Goal: Task Accomplishment & Management: Complete application form

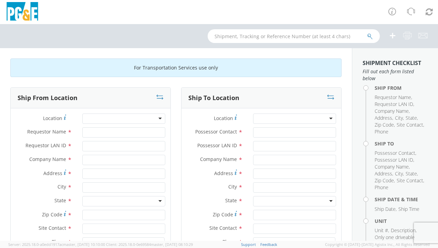
click at [161, 117] on div at bounding box center [123, 119] width 83 height 10
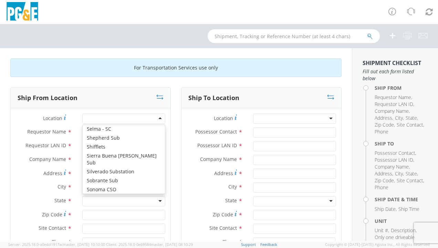
scroll to position [4645, 0]
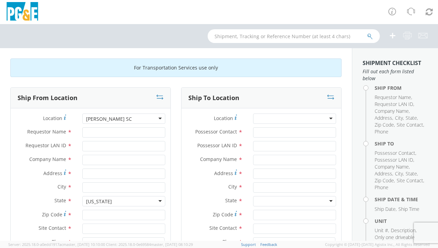
type input "PG&E"
type input "[STREET_ADDRESS]"
type input "PASO [PERSON_NAME]"
type input "93446"
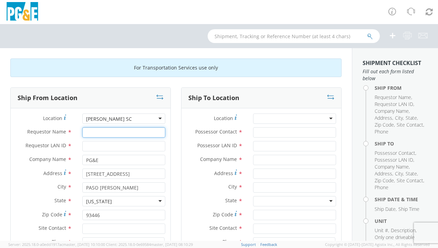
click at [94, 131] on input "Requestor Name *" at bounding box center [123, 132] width 83 height 10
click at [94, 146] on input "Requestor LAN ID *" at bounding box center [123, 146] width 83 height 10
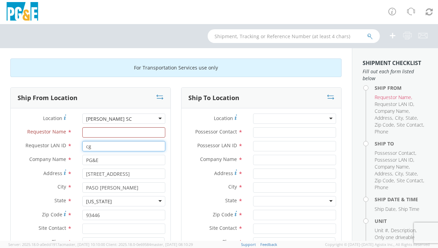
type input "c"
type input "CGMI"
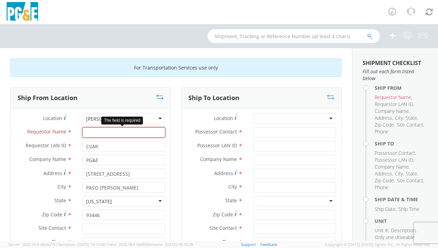
click at [98, 131] on input "Requestor Name *" at bounding box center [123, 132] width 83 height 10
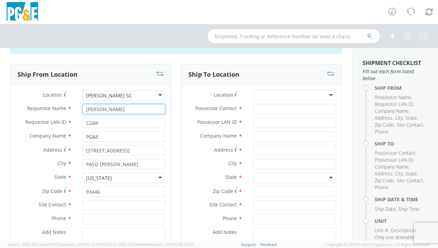
scroll to position [34, 0]
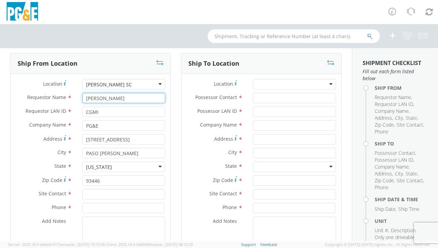
type input "[PERSON_NAME]"
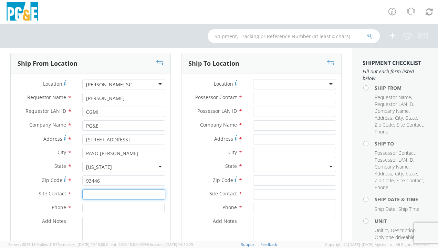
click at [86, 193] on input "text" at bounding box center [123, 194] width 83 height 10
drag, startPoint x: 119, startPoint y: 193, endPoint x: 69, endPoint y: 193, distance: 49.9
click at [69, 193] on div "Site Contact * [PHONE_NUMBER] 805" at bounding box center [91, 194] width 160 height 10
type input "C"
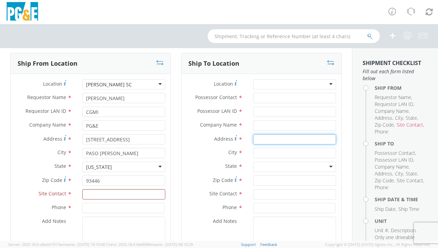
click at [277, 139] on input "Address *" at bounding box center [294, 139] width 83 height 10
paste input "[STREET_ADDRESS]"
type input "[STREET_ADDRESS]"
click at [263, 152] on input "text" at bounding box center [294, 153] width 83 height 10
type input "BAKERSFIELD"
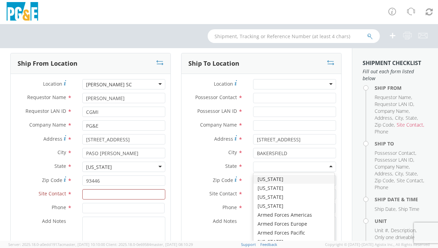
click at [276, 162] on div at bounding box center [294, 167] width 83 height 10
type input "CA"
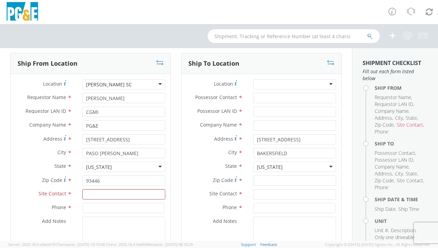
scroll to position [0, 0]
click at [262, 179] on input "Zip Code *" at bounding box center [294, 180] width 83 height 10
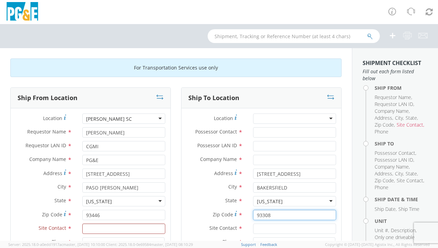
type input "93308"
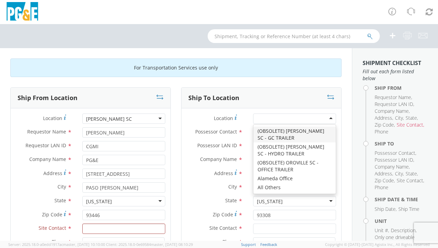
click at [290, 118] on div at bounding box center [294, 119] width 83 height 10
click at [264, 88] on div "Ship To Location" at bounding box center [261, 98] width 160 height 21
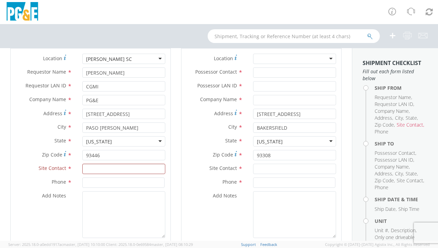
scroll to position [69, 0]
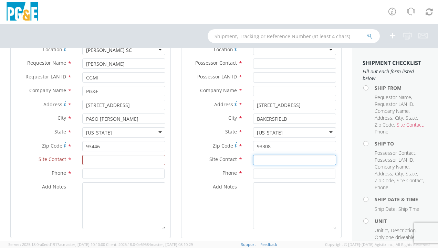
click at [257, 159] on input "text" at bounding box center [294, 160] width 83 height 10
type input "[PERSON_NAME]"
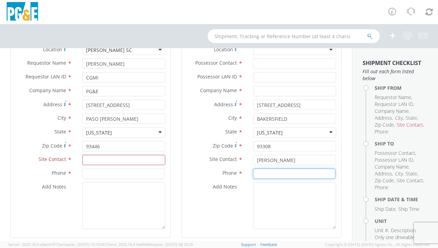
click at [271, 174] on input at bounding box center [294, 174] width 82 height 10
paste input "P: [PHONE_NUMBER]"
click at [258, 173] on input "P: [PHONE_NUMBER]" at bounding box center [294, 174] width 82 height 10
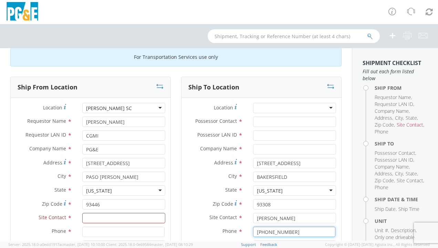
scroll to position [0, 0]
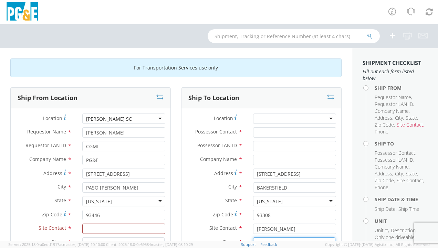
type input "[PHONE_NUMBER]"
click at [265, 164] on input "text" at bounding box center [294, 160] width 83 height 10
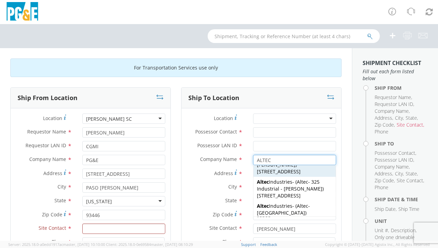
scroll to position [23, 0]
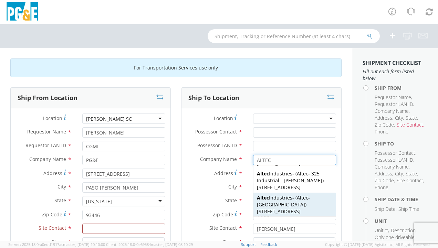
click at [290, 208] on span "[STREET_ADDRESS]" at bounding box center [279, 211] width 44 height 7
type input "Altec Industries"
type input "[STREET_ADDRESS]"
type input "[GEOGRAPHIC_DATA]"
type input "Altec - [GEOGRAPHIC_DATA]"
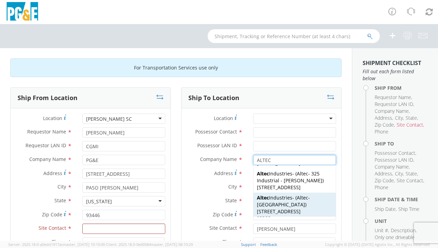
type input "[PHONE_NUMBER]"
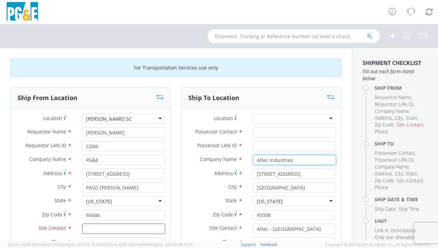
type input "Altec Industries"
click at [181, 183] on label "City *" at bounding box center [214, 186] width 66 height 9
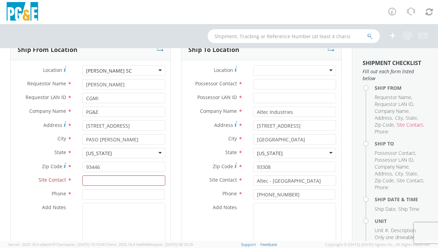
scroll to position [34, 0]
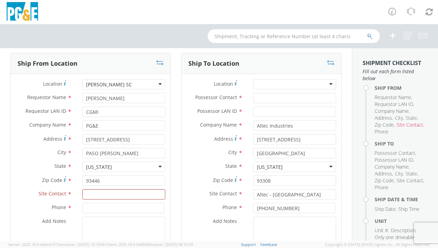
click at [286, 81] on div at bounding box center [294, 84] width 83 height 10
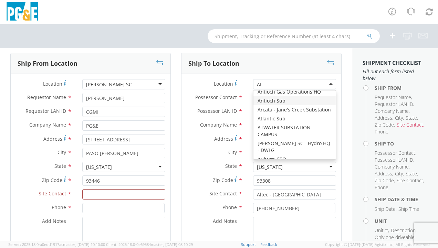
scroll to position [0, 0]
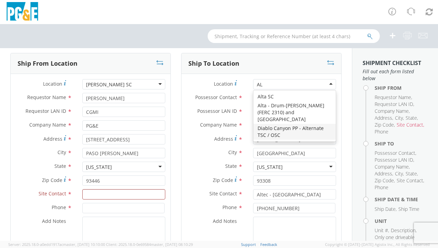
type input "A"
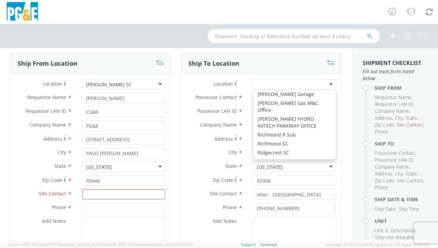
scroll to position [968, 0]
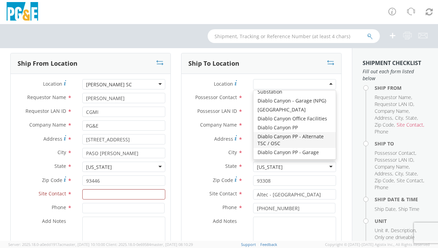
click at [182, 81] on label "Location *" at bounding box center [214, 83] width 66 height 9
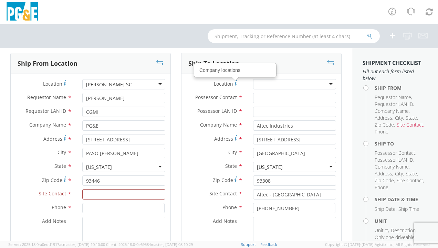
click at [269, 83] on div at bounding box center [294, 84] width 83 height 10
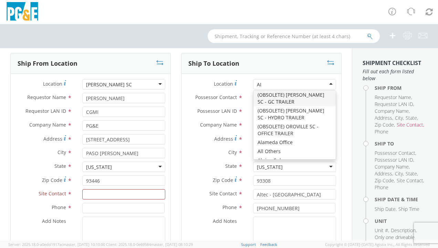
scroll to position [0, 0]
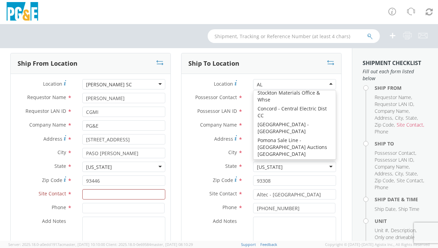
type input "A"
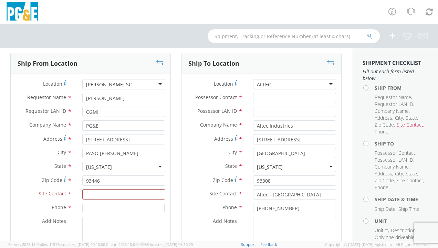
type input "ALTEC"
click at [261, 98] on input "Possessor Contact *" at bounding box center [294, 98] width 83 height 10
type input "T"
click at [268, 100] on input "[PERSON_NAME]" at bounding box center [294, 98] width 83 height 10
type input "[PERSON_NAME]"
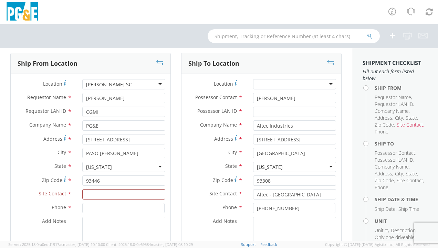
click at [194, 154] on label "City *" at bounding box center [214, 152] width 66 height 9
click at [265, 109] on input "Possessor LAN ID *" at bounding box center [294, 112] width 83 height 10
type input "NA"
click at [191, 140] on label "Address *" at bounding box center [214, 138] width 66 height 9
click at [253, 140] on input "[STREET_ADDRESS]" at bounding box center [294, 139] width 83 height 10
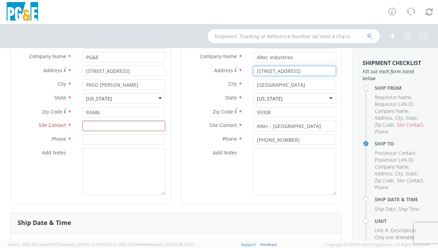
scroll to position [103, 0]
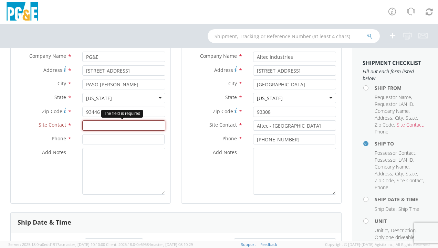
click at [111, 123] on input "text" at bounding box center [123, 125] width 83 height 10
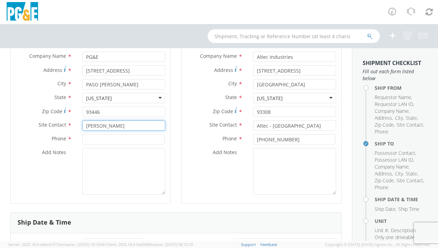
type input "[PERSON_NAME]"
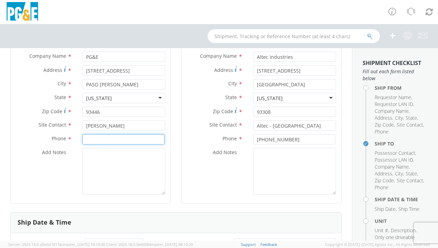
click at [101, 139] on input at bounding box center [123, 139] width 82 height 10
type input "8"
type input "805 - 226 - 6437"
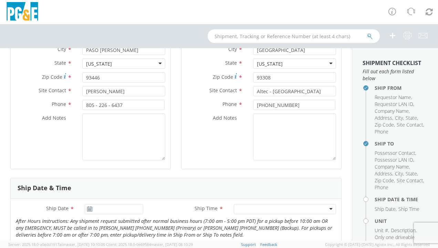
scroll to position [172, 0]
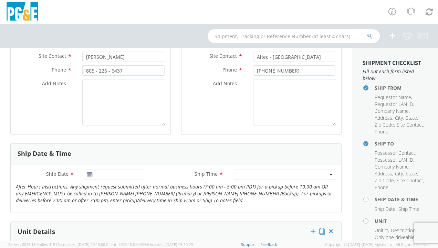
click at [89, 175] on use at bounding box center [89, 174] width 5 height 5
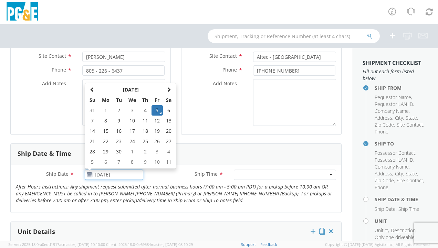
click at [105, 177] on input "[DATE]" at bounding box center [114, 175] width 58 height 10
click at [103, 120] on td "8" at bounding box center [105, 121] width 14 height 10
type input "[DATE]"
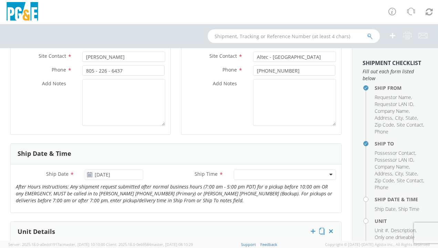
click at [241, 173] on div at bounding box center [285, 175] width 102 height 10
click at [156, 175] on label "Ship Time *" at bounding box center [188, 174] width 80 height 9
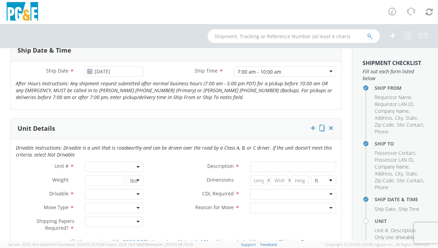
scroll to position [310, 0]
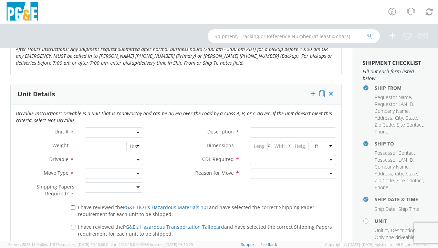
click at [103, 127] on span at bounding box center [114, 132] width 58 height 10
click at [104, 140] on input "search" at bounding box center [113, 144] width 54 height 10
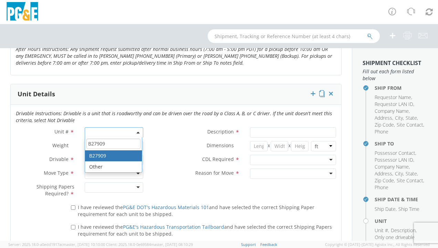
type input "B27909"
select select "B27909"
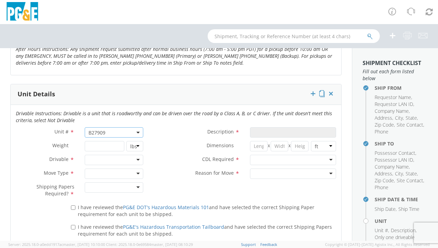
type input "TRUCK; MEDIUM LINE 4X4"
type input "56000"
click at [124, 157] on div at bounding box center [114, 160] width 58 height 10
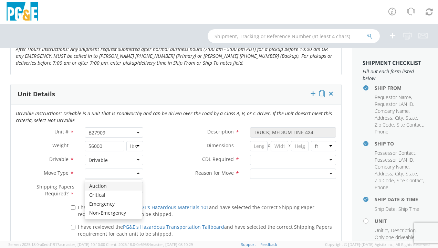
click at [134, 175] on div at bounding box center [114, 174] width 58 height 10
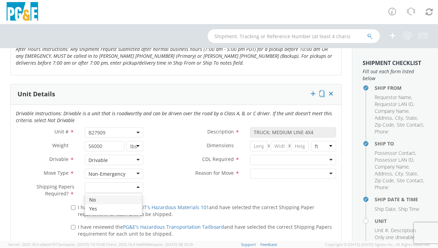
click at [136, 185] on div at bounding box center [114, 187] width 58 height 10
click at [258, 146] on input "number" at bounding box center [259, 146] width 18 height 10
click at [262, 155] on div at bounding box center [293, 160] width 86 height 10
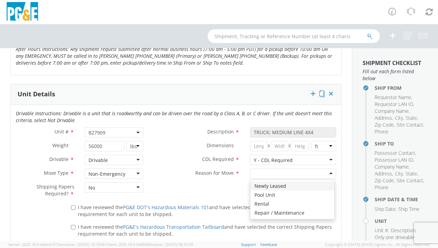
click at [258, 169] on div at bounding box center [293, 174] width 86 height 10
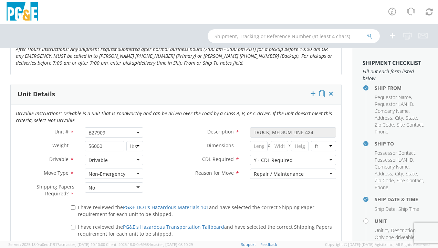
click at [220, 183] on div "Unit # * B27909 B27909 Description * TRUCK; MEDIUM LINE 4X4 Weight * 56000 lbs …" at bounding box center [176, 164] width 330 height 74
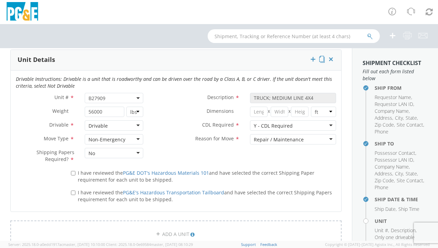
scroll to position [378, 0]
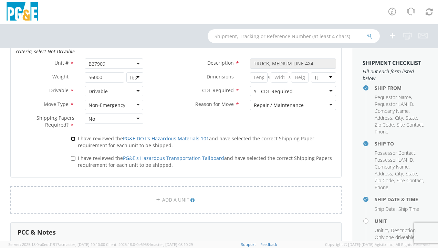
click at [73, 137] on input "I have reviewed the PG&E DOT's Hazardous Materials 101 and have selected the co…" at bounding box center [73, 139] width 4 height 4
checkbox input "true"
click at [72, 160] on label "I have reviewed the PG&E's Hazardous Transportation Tailboard and have selected…" at bounding box center [203, 161] width 265 height 15
click at [72, 160] on input "I have reviewed the PG&E's Hazardous Transportation Tailboard and have selected…" at bounding box center [73, 158] width 4 height 4
checkbox input "true"
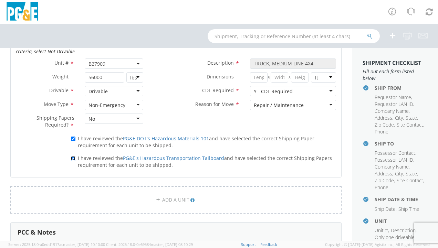
scroll to position [413, 0]
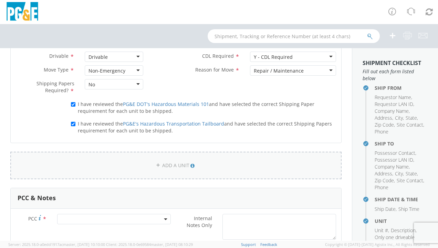
click at [145, 160] on link "ADD A UNIT" at bounding box center [175, 166] width 331 height 28
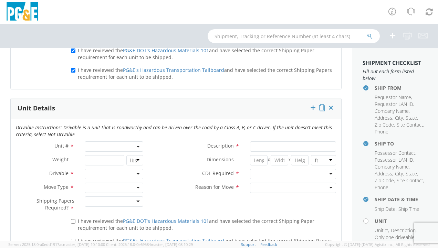
scroll to position [482, 0]
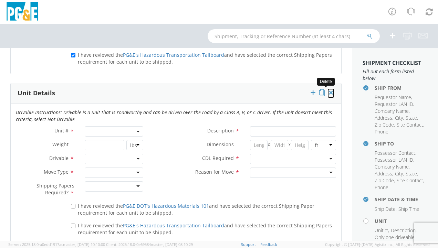
click at [327, 93] on icon at bounding box center [330, 92] width 7 height 7
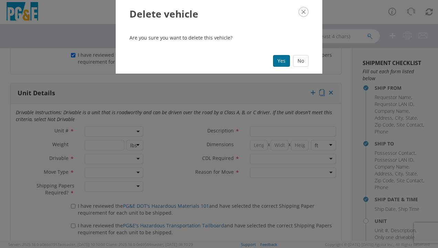
click at [277, 65] on button "Yes" at bounding box center [281, 61] width 17 height 12
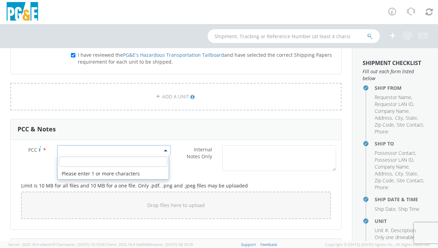
click at [119, 149] on span at bounding box center [114, 150] width 114 height 10
click at [86, 159] on input "number" at bounding box center [113, 162] width 108 height 10
paste input "2037124"
type input "2037124"
drag, startPoint x: 72, startPoint y: 160, endPoint x: 36, endPoint y: 158, distance: 35.8
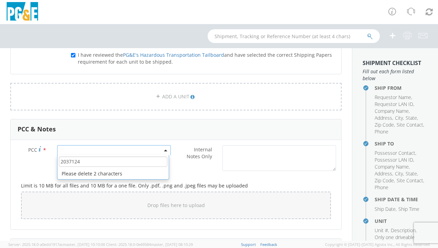
click at [38, 158] on div "PCC * 2037124 Please delete 2 characters Internal Notes Only *" at bounding box center [176, 159] width 330 height 29
click at [182, 161] on label "Internal Notes Only *" at bounding box center [196, 156] width 41 height 23
click at [222, 161] on textarea "Internal Notes Only *" at bounding box center [279, 158] width 114 height 26
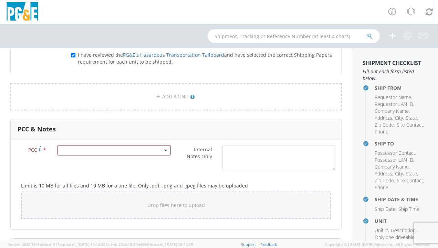
click at [115, 143] on div "PCC * The field is required Internal Notes Only * Limit is 10 MB for all files …" at bounding box center [176, 184] width 330 height 89
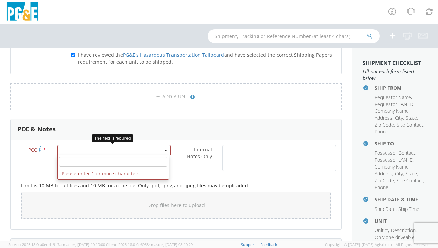
click at [113, 147] on span at bounding box center [114, 150] width 114 height 10
click at [75, 159] on input "number" at bounding box center [113, 162] width 108 height 10
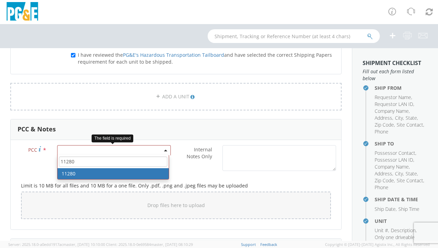
type input "11280"
select select "11280"
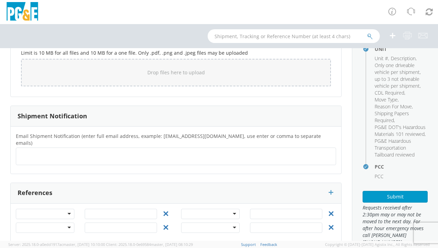
scroll to position [204, 0]
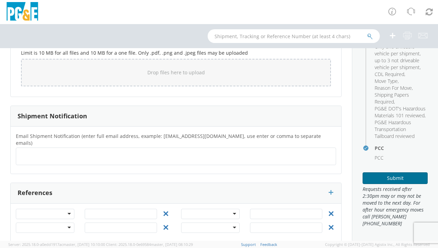
click at [387, 178] on button "Submit" at bounding box center [394, 178] width 65 height 12
